Goal: Complete application form: Complete application form

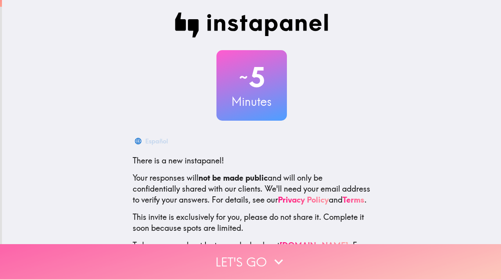
click at [263, 258] on button "Let's go" at bounding box center [250, 261] width 501 height 35
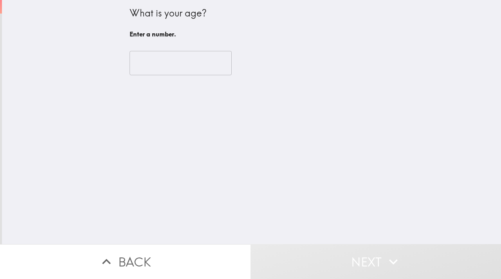
click at [187, 56] on input "number" at bounding box center [181, 63] width 102 height 24
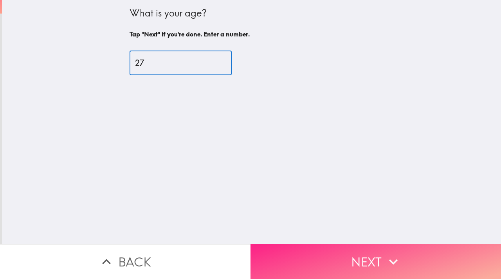
type input "27"
click at [341, 244] on button "Next" at bounding box center [376, 261] width 251 height 35
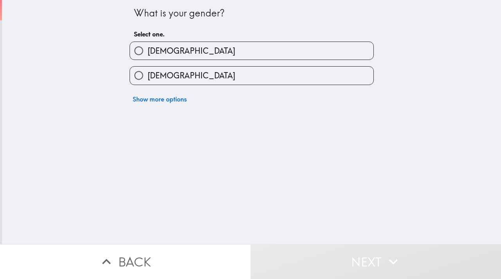
click at [223, 70] on label "[DEMOGRAPHIC_DATA]" at bounding box center [252, 76] width 244 height 18
click at [148, 70] on input "[DEMOGRAPHIC_DATA]" at bounding box center [139, 76] width 18 height 18
radio input "true"
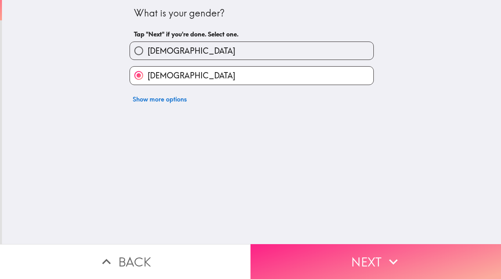
click at [311, 257] on button "Next" at bounding box center [376, 261] width 251 height 35
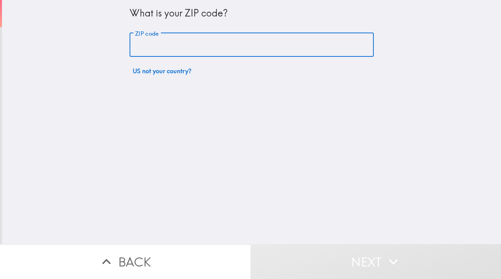
click at [161, 52] on input "ZIP code" at bounding box center [252, 45] width 244 height 24
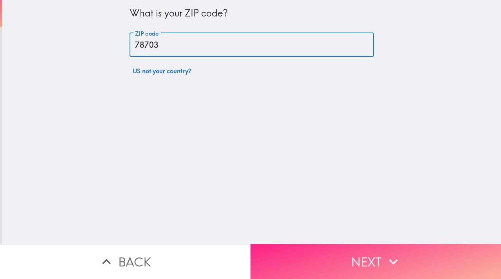
type input "78703"
click at [373, 261] on button "Next" at bounding box center [376, 261] width 251 height 35
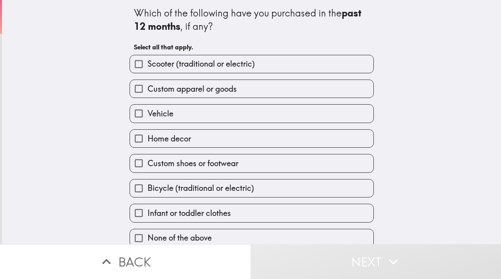
scroll to position [11, 0]
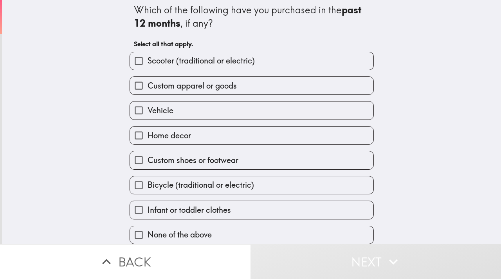
click at [197, 128] on label "Home decor" at bounding box center [252, 135] width 244 height 18
click at [148, 128] on input "Home decor" at bounding box center [139, 135] width 18 height 18
checkbox input "true"
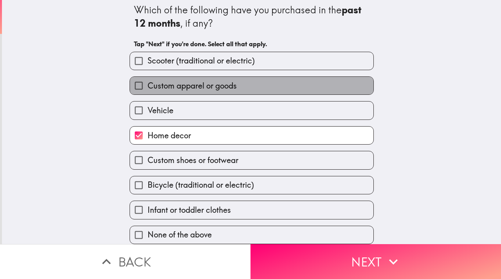
click at [238, 77] on label "Custom apparel or goods" at bounding box center [252, 86] width 244 height 18
click at [148, 77] on input "Custom apparel or goods" at bounding box center [139, 86] width 18 height 18
checkbox input "true"
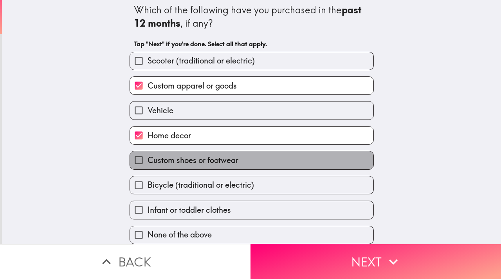
click at [240, 155] on label "Custom shoes or footwear" at bounding box center [252, 160] width 244 height 18
click at [148, 155] on input "Custom shoes or footwear" at bounding box center [139, 160] width 18 height 18
checkbox input "true"
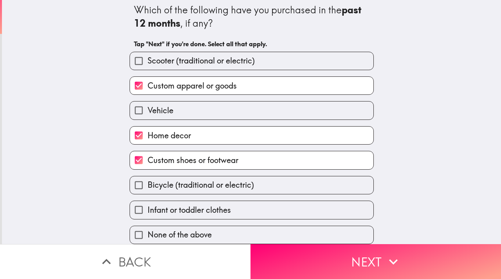
click at [248, 81] on label "Custom apparel or goods" at bounding box center [252, 86] width 244 height 18
click at [148, 81] on input "Custom apparel or goods" at bounding box center [139, 86] width 18 height 18
checkbox input "false"
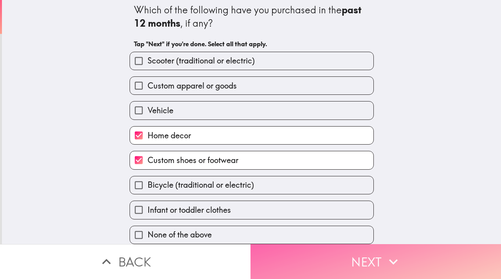
click at [286, 248] on button "Next" at bounding box center [376, 261] width 251 height 35
